Goal: Navigation & Orientation: Find specific page/section

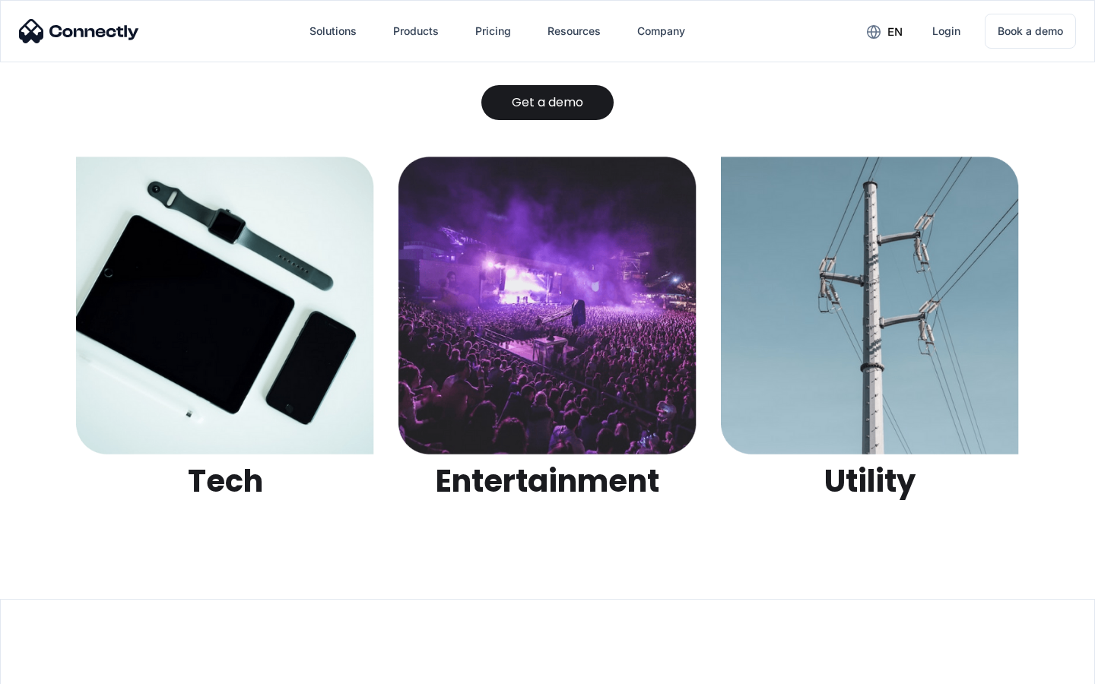
scroll to position [4798, 0]
